Goal: Navigation & Orientation: Find specific page/section

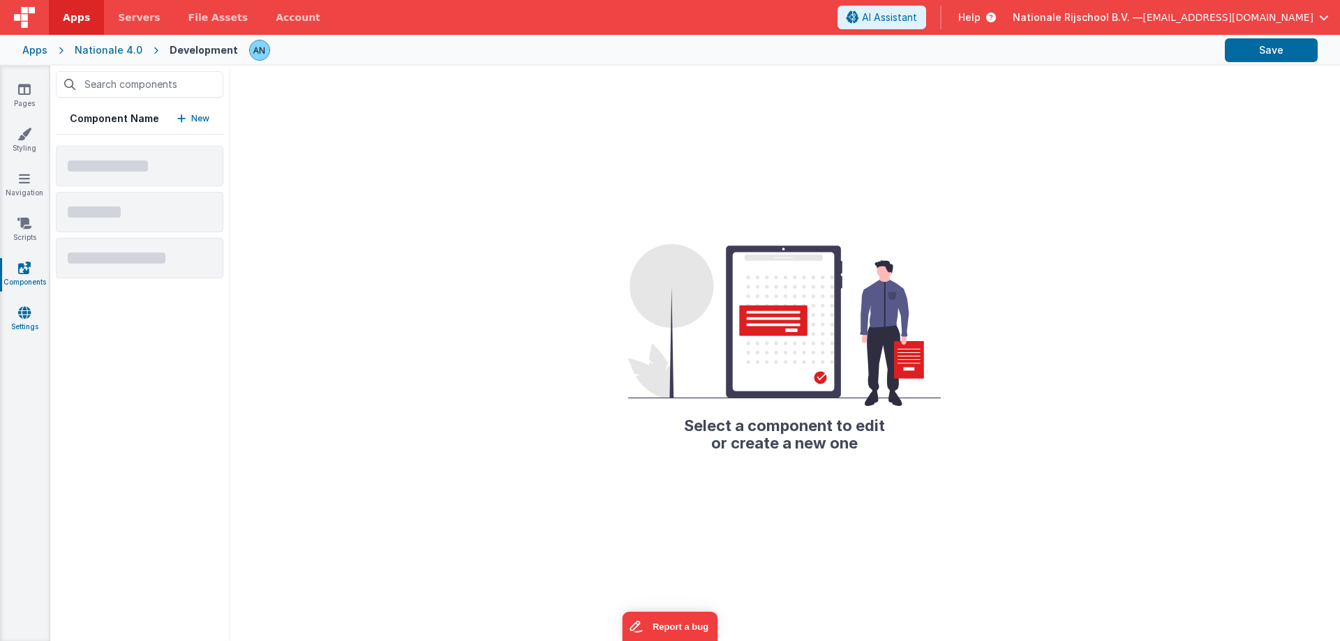
click at [24, 311] on icon at bounding box center [24, 313] width 13 height 14
